Goal: Find specific page/section: Find specific page/section

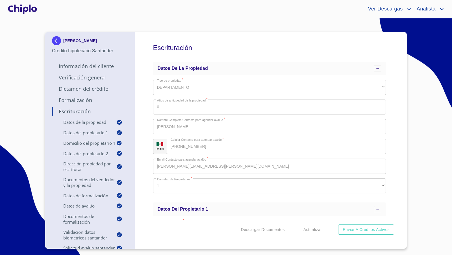
scroll to position [4782, 0]
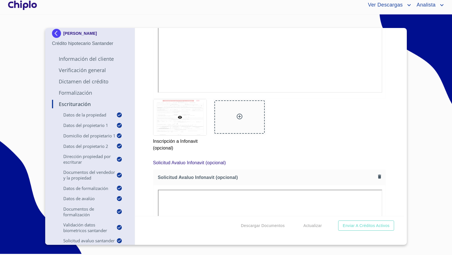
click at [31, 7] on div at bounding box center [22, 5] width 31 height 18
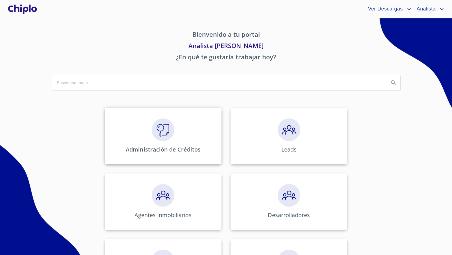
click at [169, 135] on img at bounding box center [163, 129] width 23 height 23
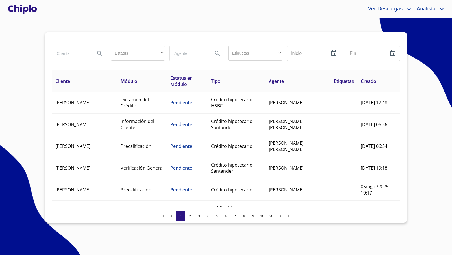
click at [79, 54] on input "search" at bounding box center [71, 53] width 38 height 15
type input "GIO"
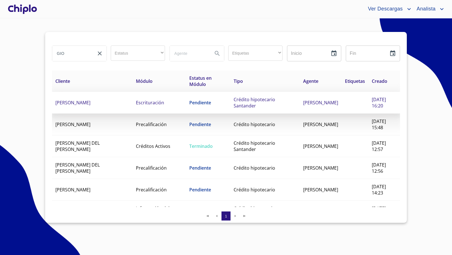
click at [121, 105] on td "[PERSON_NAME]" at bounding box center [92, 103] width 81 height 22
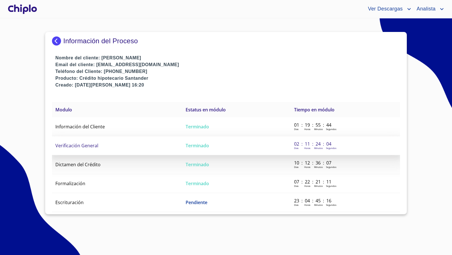
click at [91, 146] on span "Verificación General" at bounding box center [76, 145] width 43 height 6
